Goal: Find specific page/section: Find specific page/section

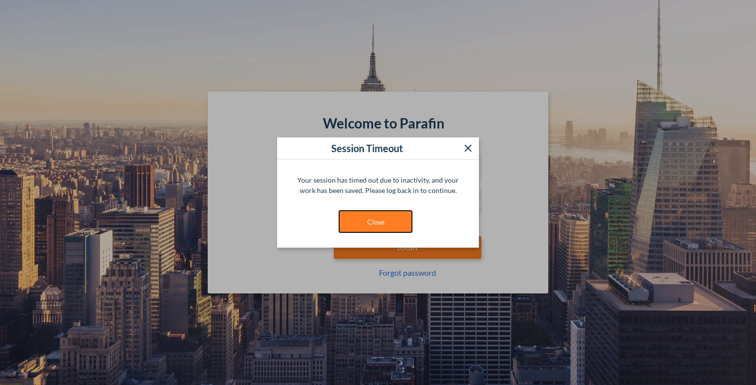
click at [376, 217] on button "Close" at bounding box center [375, 221] width 74 height 23
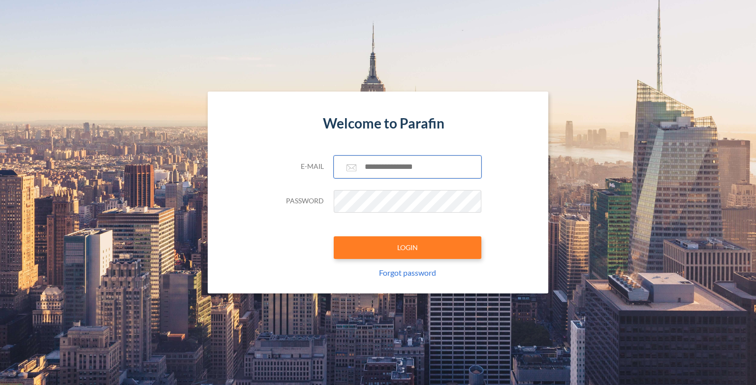
click at [397, 169] on input "text" at bounding box center [408, 166] width 148 height 23
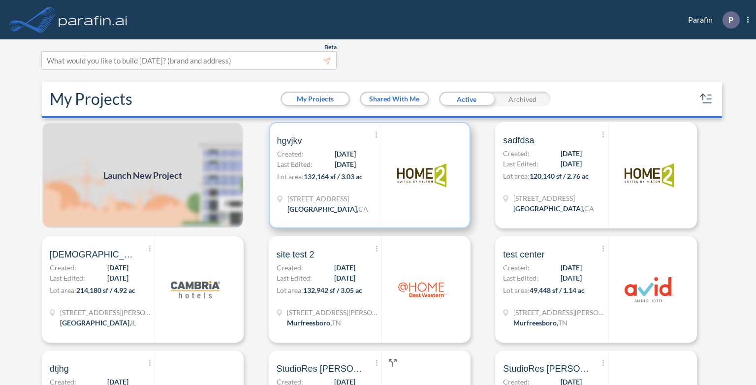
click at [332, 172] on span "132,164 sf / 3.03 ac" at bounding box center [333, 176] width 59 height 8
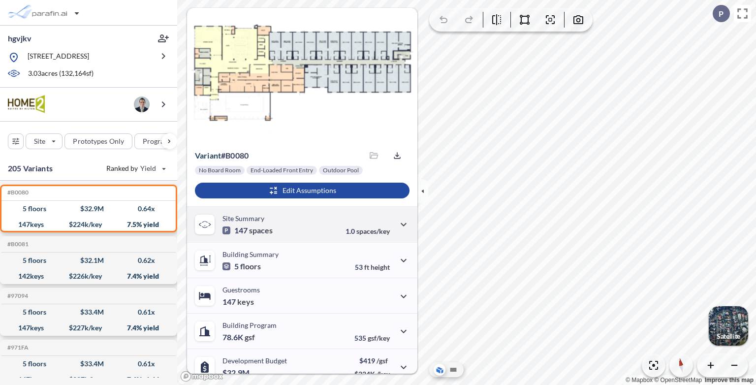
click at [286, 231] on div "Site Summary 147 spaces 1.0 spaces/key" at bounding box center [302, 223] width 230 height 35
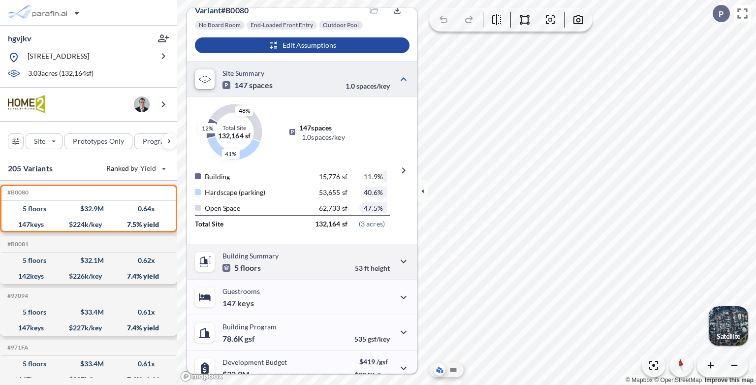
scroll to position [148, 0]
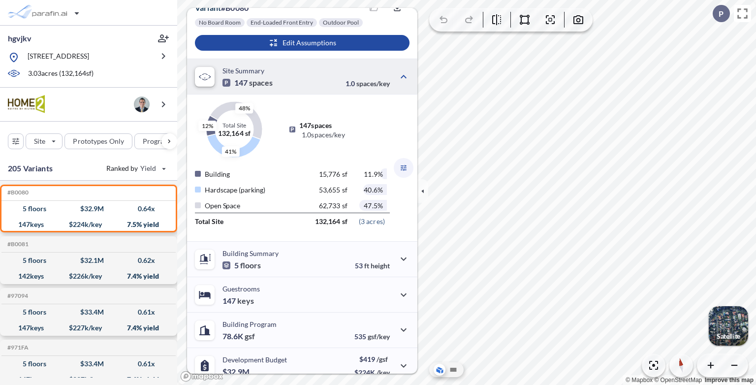
click at [400, 166] on icon "button" at bounding box center [403, 168] width 6 height 6
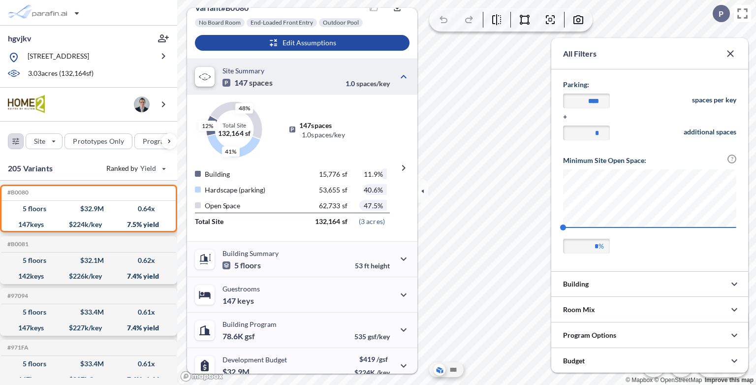
scroll to position [0, 0]
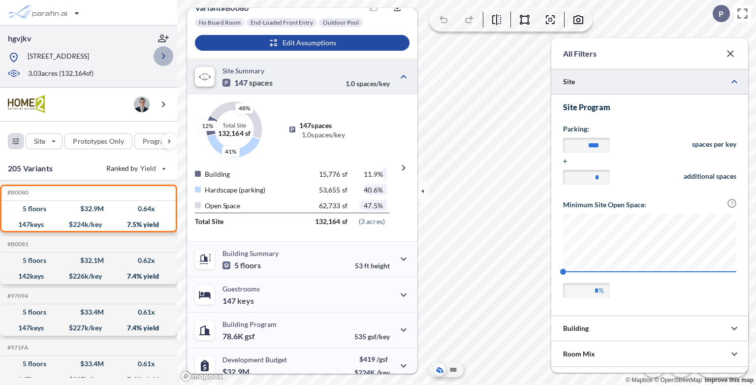
click at [162, 59] on icon "button" at bounding box center [163, 56] width 12 height 12
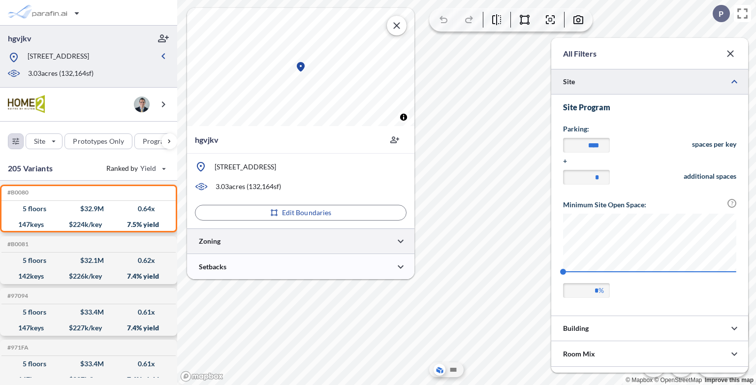
click at [264, 245] on div at bounding box center [300, 240] width 227 height 25
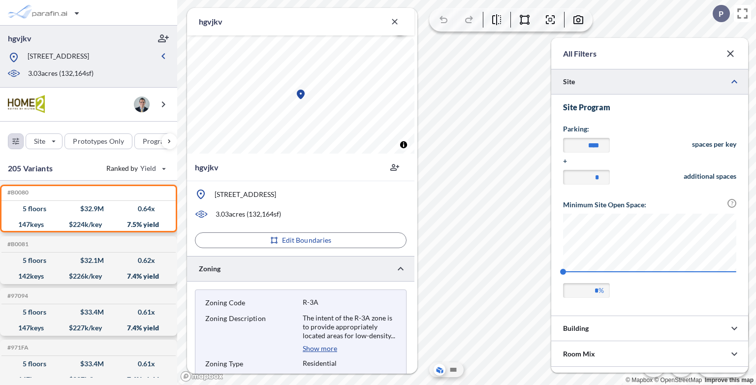
scroll to position [232, 0]
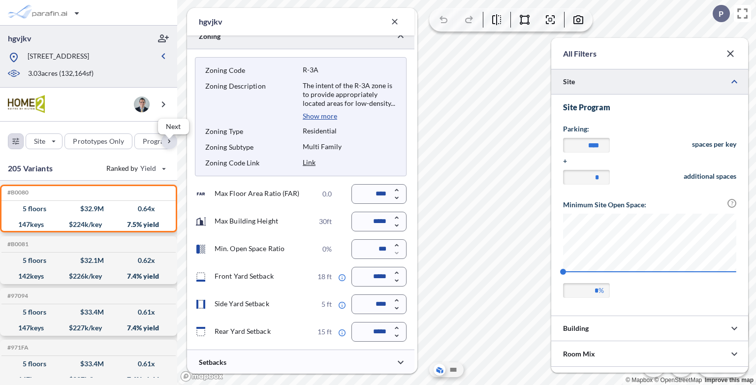
click at [170, 149] on div "button" at bounding box center [169, 141] width 16 height 16
click at [116, 147] on div "button" at bounding box center [102, 141] width 46 height 16
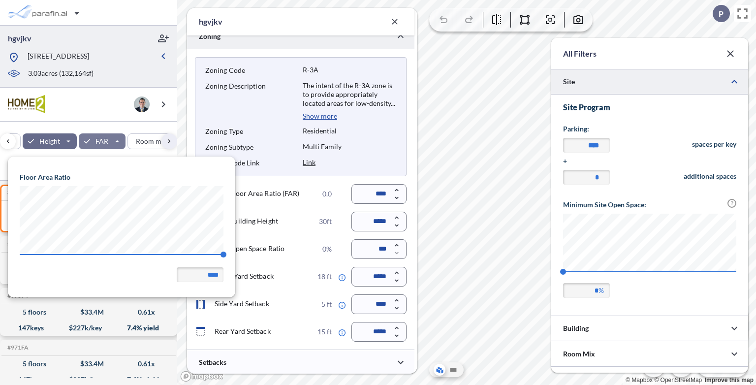
scroll to position [140, 227]
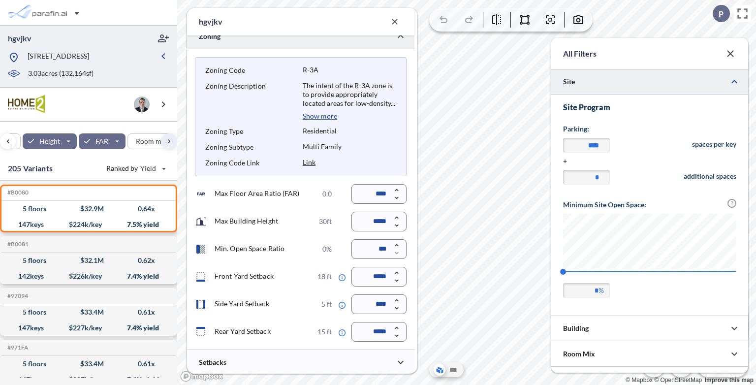
click at [302, 186] on div "Max Floor Area Ratio (FAR) 0.0 ****" at bounding box center [301, 194] width 212 height 20
click at [731, 52] on icon "button" at bounding box center [730, 53] width 6 height 6
